Goal: Information Seeking & Learning: Understand process/instructions

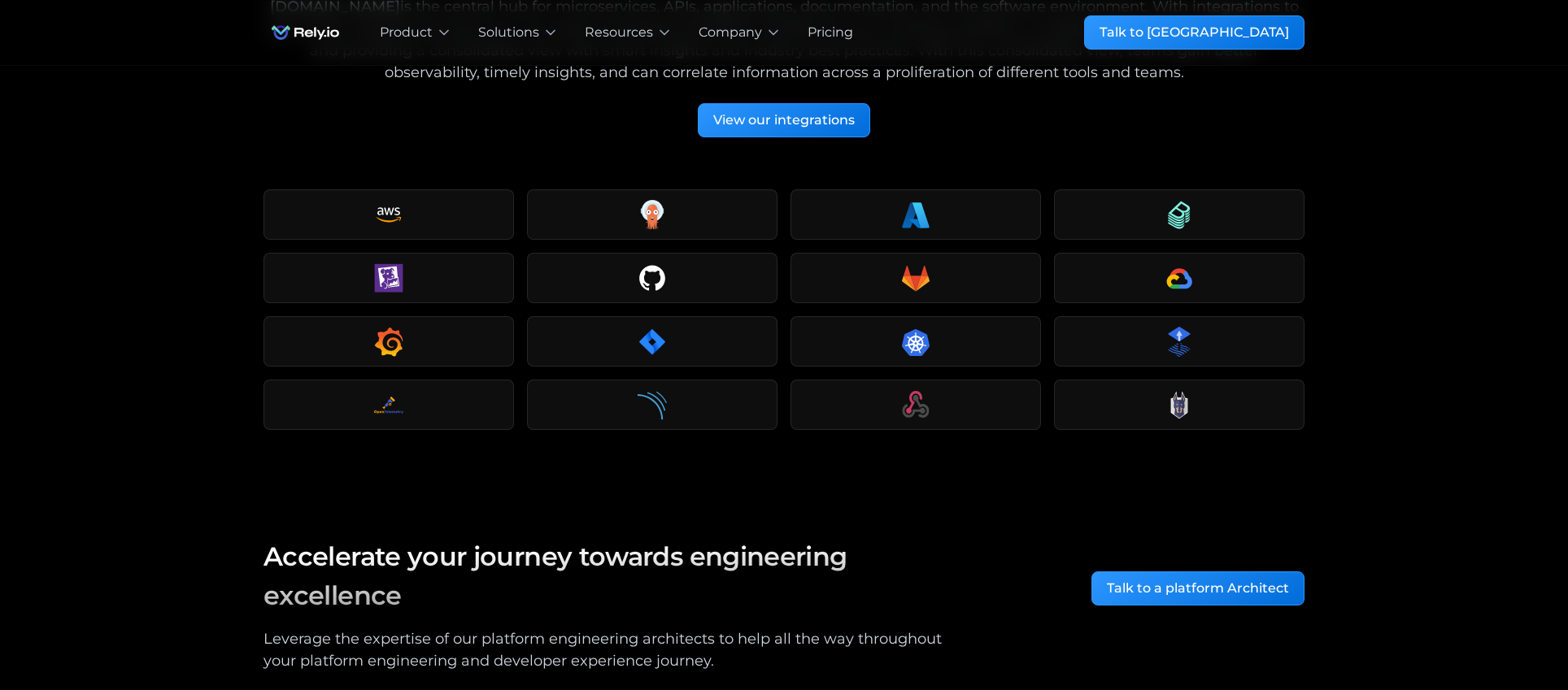
scroll to position [2946, 0]
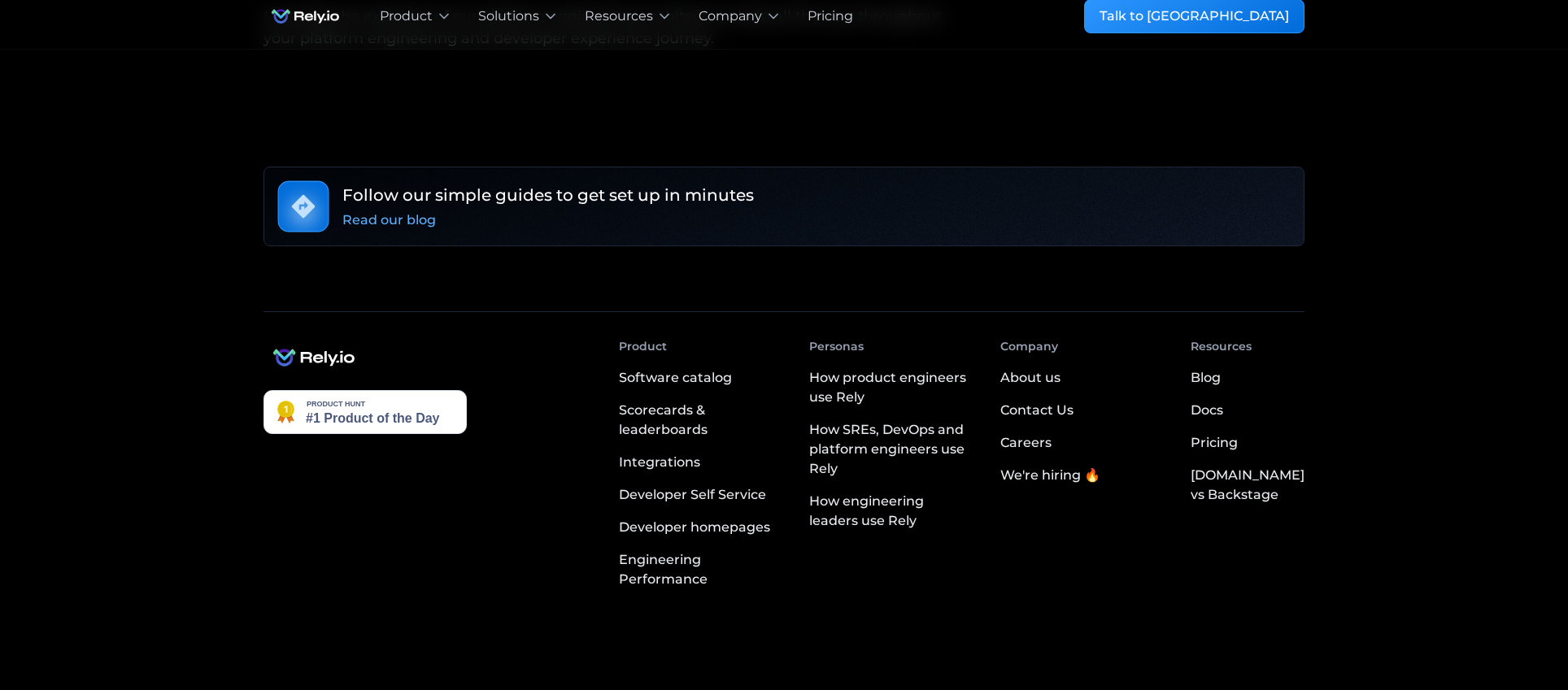
click at [565, 689] on div "© Copyright [DOMAIN_NAME]. All Rights Reserved Terms of service Privacy policy …" at bounding box center [784, 703] width 1041 height 20
click at [609, 689] on icon at bounding box center [618, 703] width 20 height 20
click at [1080, 689] on link "Terms of service" at bounding box center [1056, 702] width 95 height 17
click at [1160, 689] on link "Privacy policy" at bounding box center [1157, 702] width 81 height 17
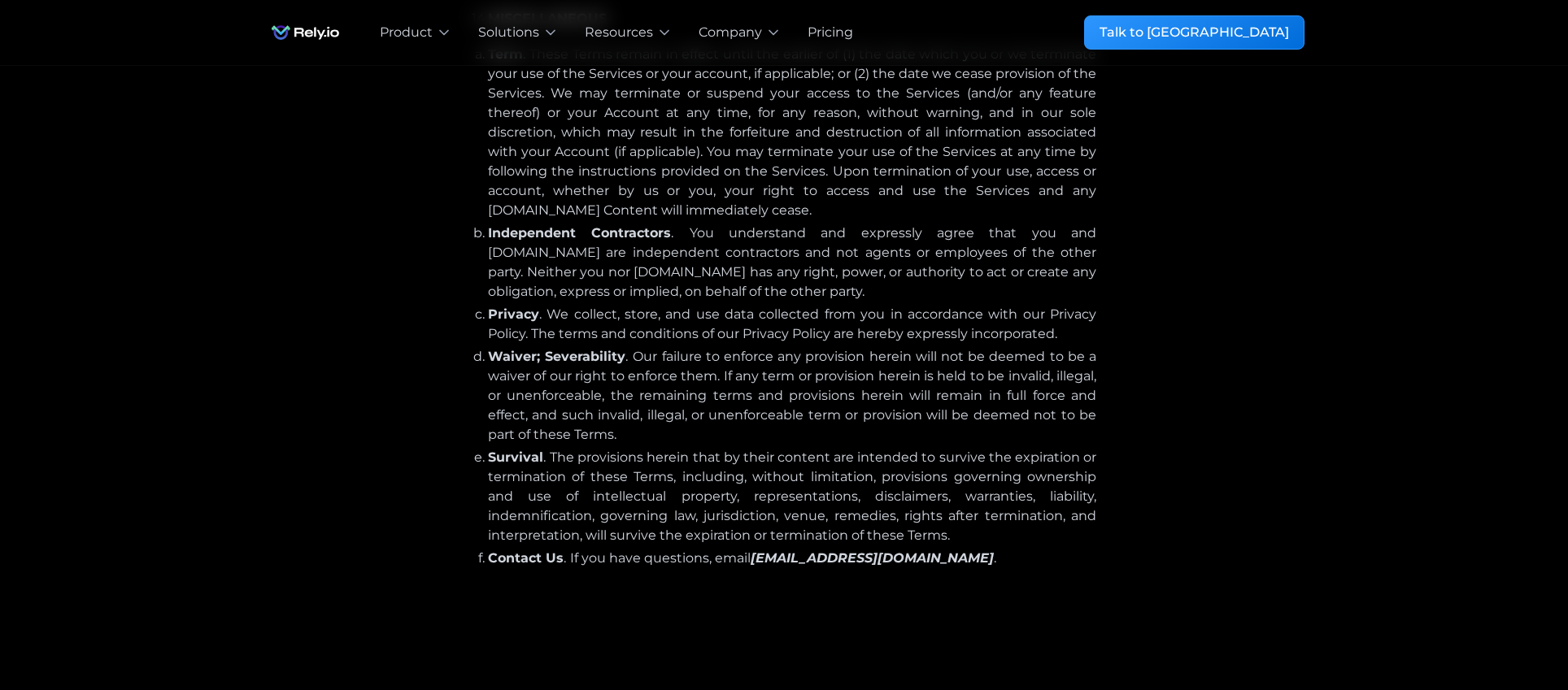
scroll to position [10204, 0]
drag, startPoint x: 829, startPoint y: 230, endPoint x: 820, endPoint y: 229, distance: 9.1
click at [828, 350] on li "Waiver; Severability . Our failure to enforce any provision herein will not be …" at bounding box center [792, 399] width 608 height 98
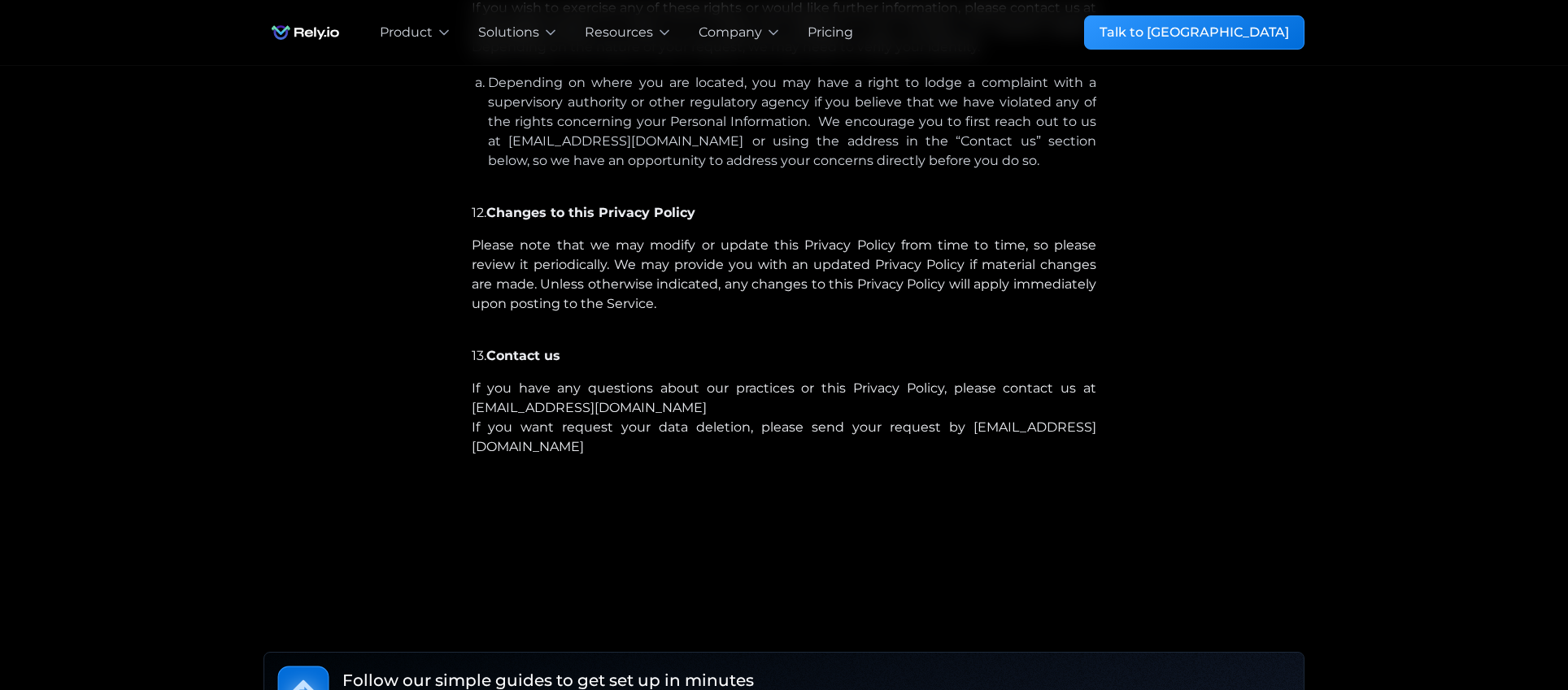
scroll to position [5731, 0]
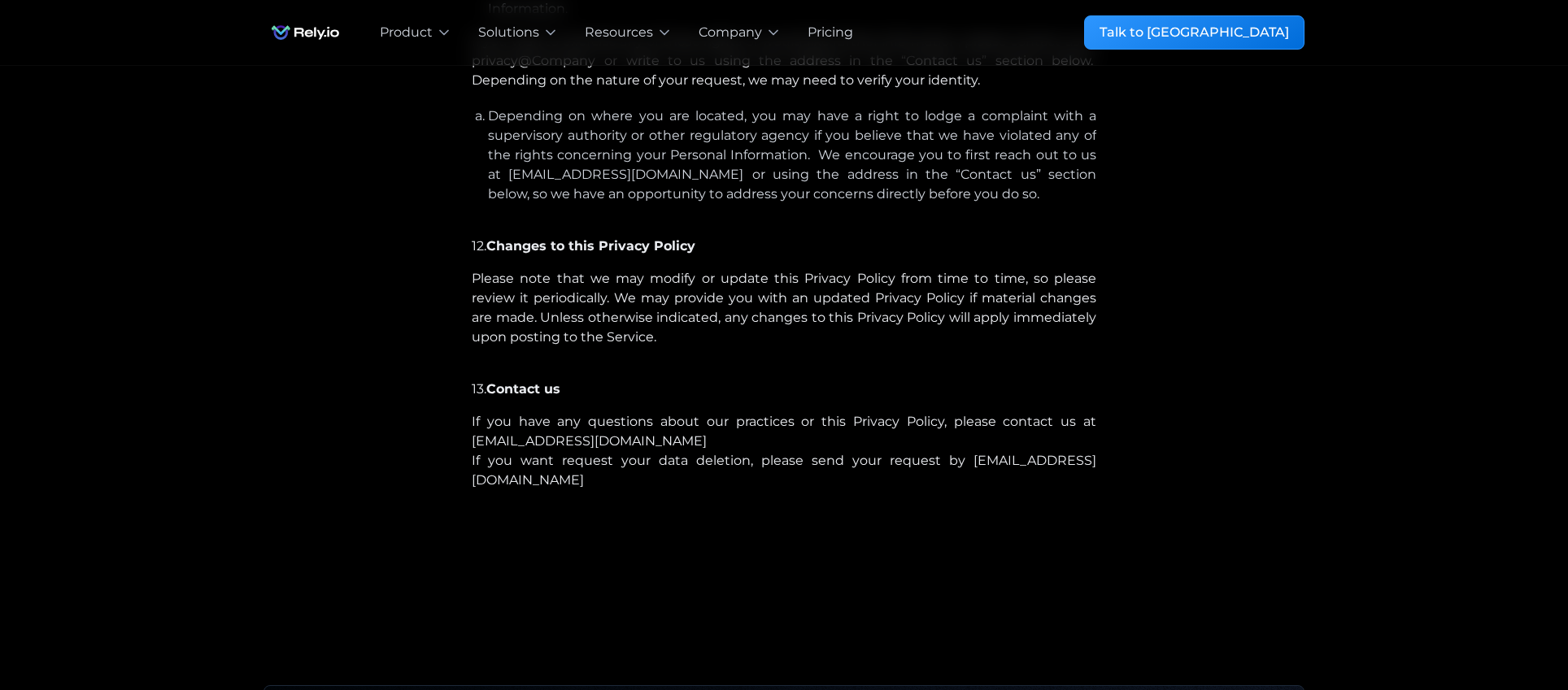
click at [978, 256] on p "12. Changes to this Privacy Policy" at bounding box center [784, 247] width 624 height 20
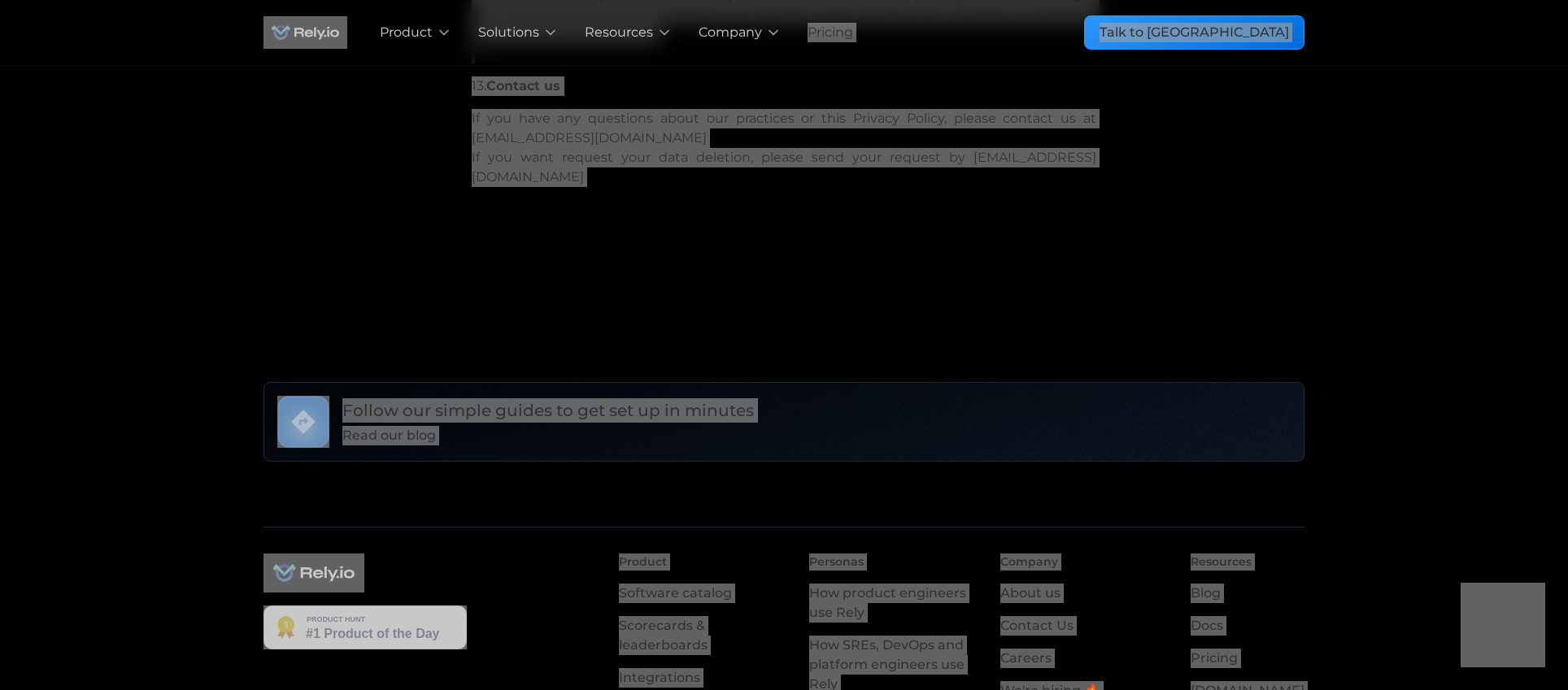
scroll to position [6291, 0]
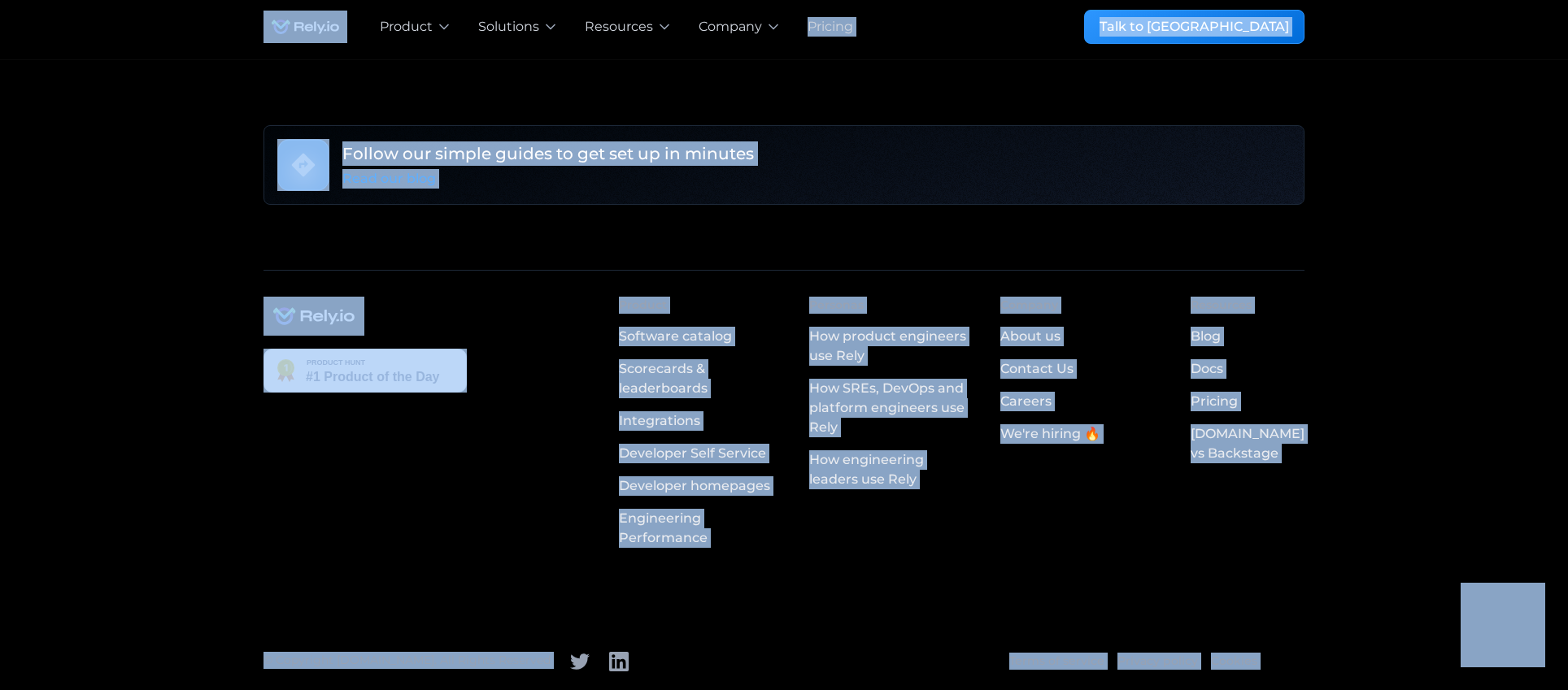
click at [596, 531] on div "Product Software catalog Scorecards & leaderboards Integrations Developer Self …" at bounding box center [784, 426] width 1041 height 258
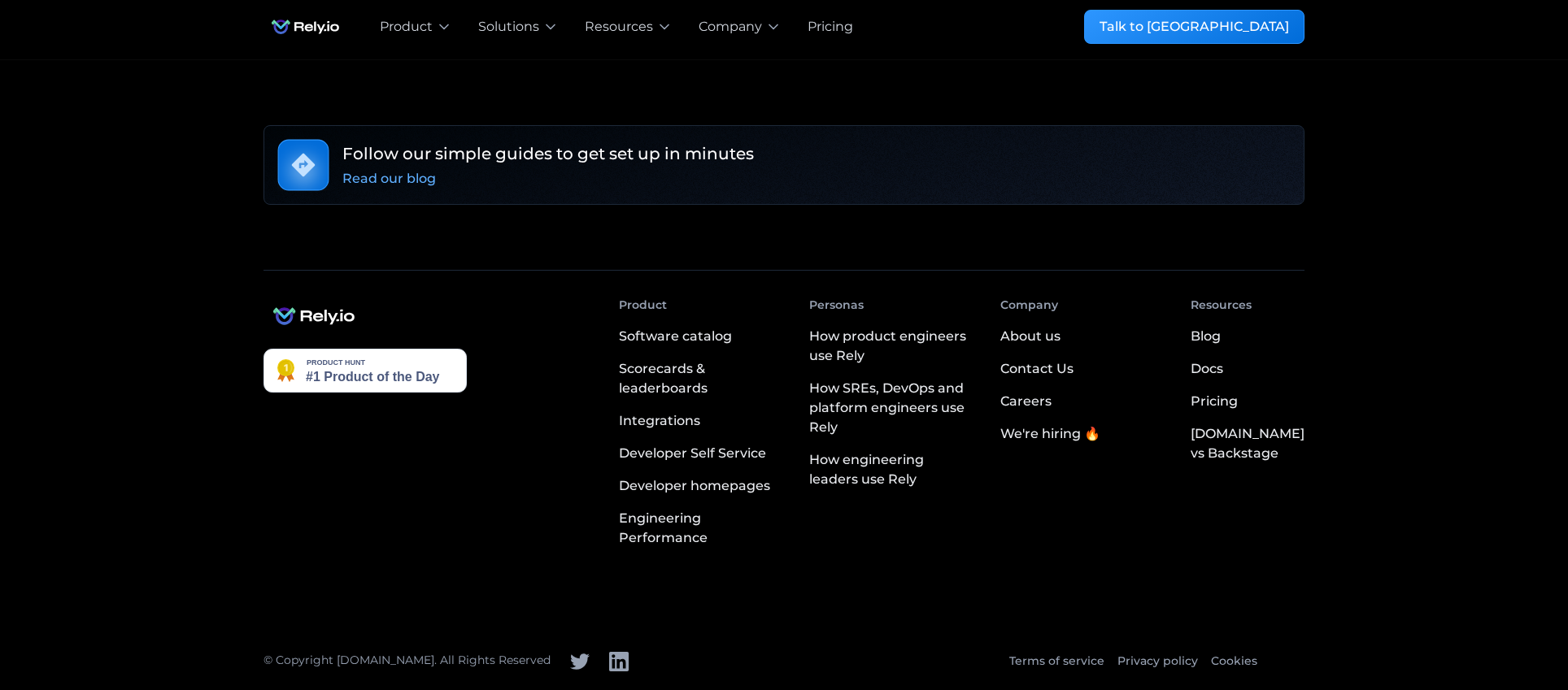
click at [567, 658] on div "© Copyright [DOMAIN_NAME]. All Rights Reserved Terms of service Privacy policy …" at bounding box center [784, 662] width 1041 height 20
click at [609, 662] on icon at bounding box center [618, 662] width 20 height 20
